Goal: Navigation & Orientation: Understand site structure

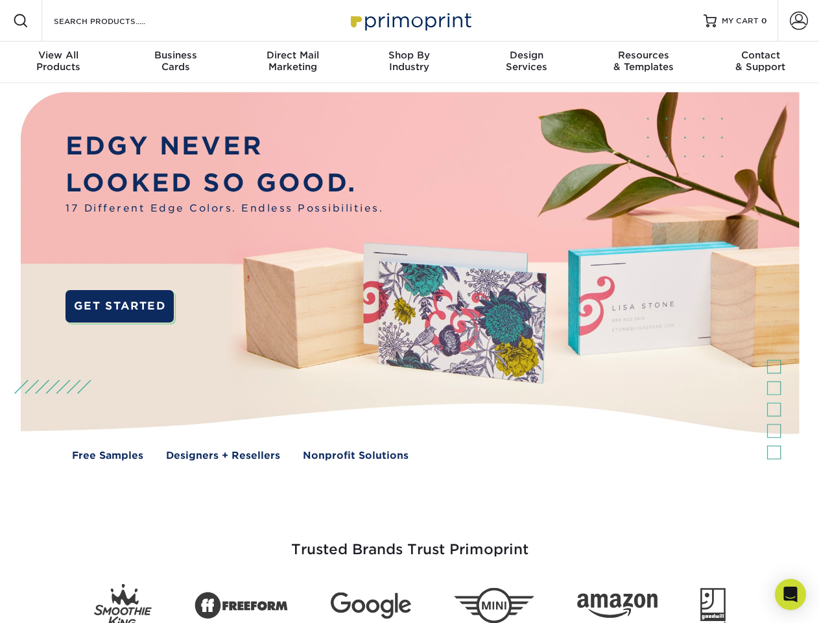
click at [409, 311] on img at bounding box center [409, 285] width 811 height 405
click at [21, 21] on span at bounding box center [21, 21] width 16 height 16
click at [799, 21] on span at bounding box center [799, 21] width 18 height 18
click at [58, 62] on div "View All Products" at bounding box center [58, 60] width 117 height 23
click at [175, 62] on div "Business Cards" at bounding box center [175, 60] width 117 height 23
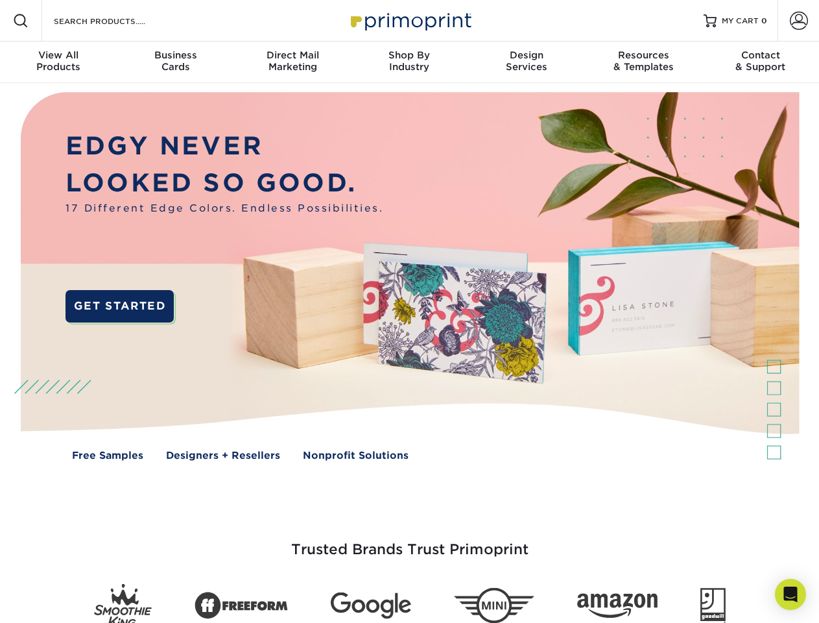
click at [293, 62] on div "Direct Mail Marketing" at bounding box center [292, 60] width 117 height 23
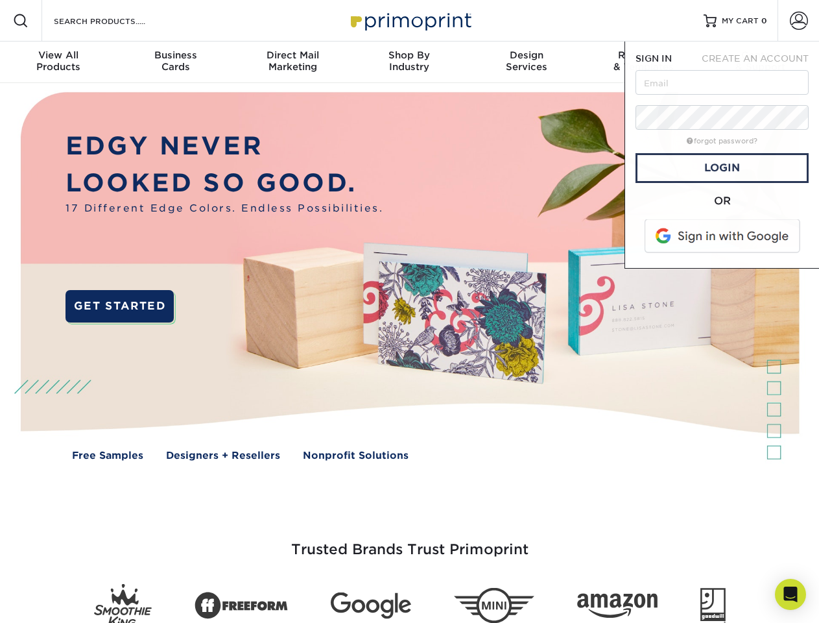
click at [409, 62] on div "Shop By Industry" at bounding box center [409, 60] width 117 height 23
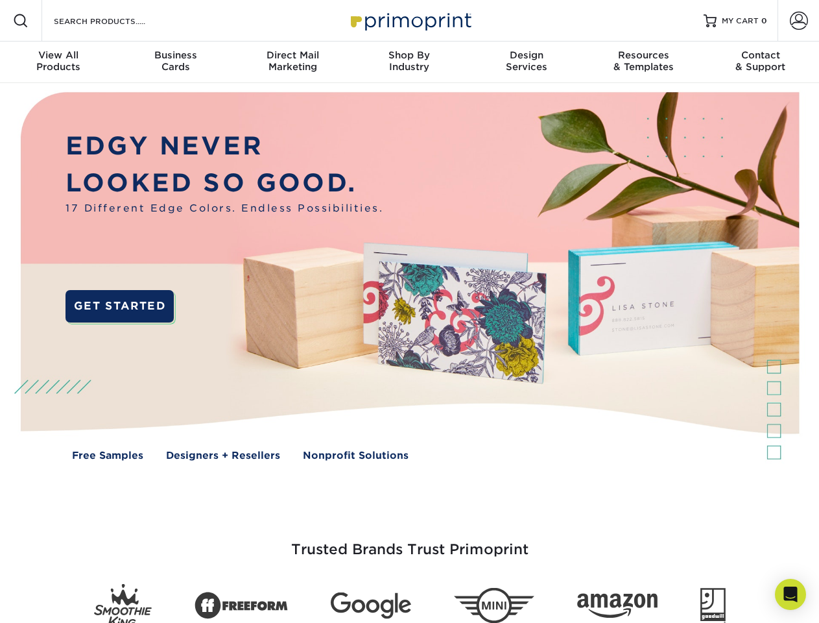
click at [527, 62] on div "Design Services" at bounding box center [526, 60] width 117 height 23
click at [644, 62] on div "Resources & Templates" at bounding box center [643, 60] width 117 height 23
click at [761, 62] on div "Contact & Support" at bounding box center [761, 60] width 117 height 23
